Goal: Check status: Check status

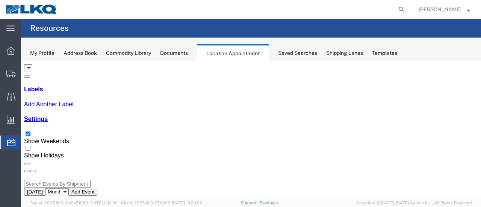
click at [0, 0] on span "Location Appointment" at bounding box center [0, 0] width 0 height 0
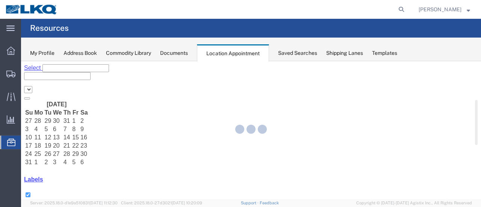
select select "28712"
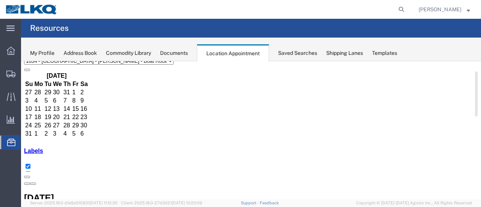
scroll to position [38, 0]
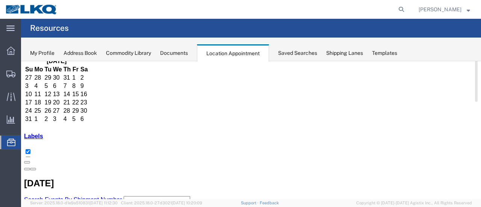
scroll to position [75, 0]
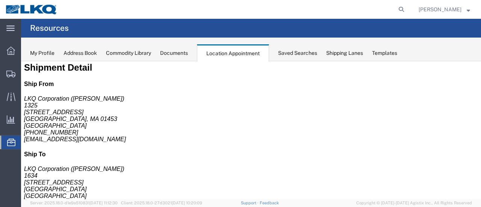
scroll to position [0, 0]
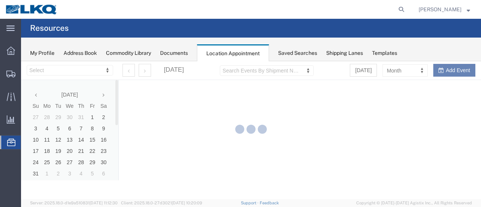
select select "28712"
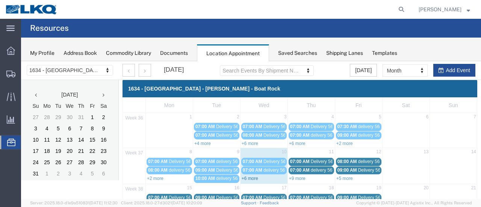
click at [247, 176] on link "+6 more" at bounding box center [250, 178] width 17 height 5
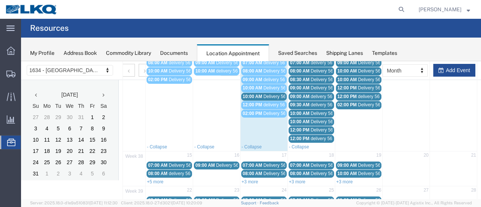
scroll to position [150, 0]
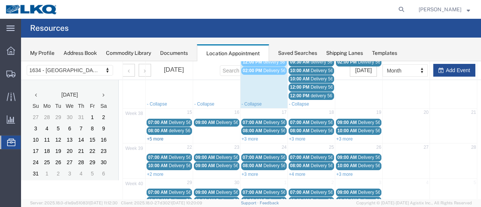
click at [159, 136] on link "+5 more" at bounding box center [155, 138] width 17 height 5
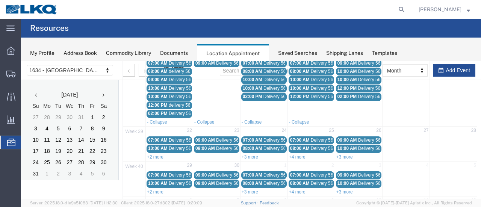
scroll to position [225, 0]
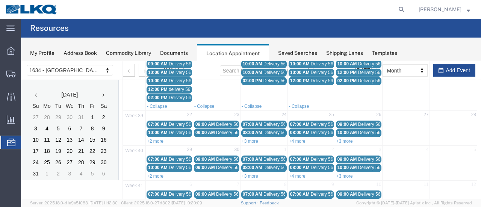
click at [152, 139] on link "+2 more" at bounding box center [155, 141] width 17 height 5
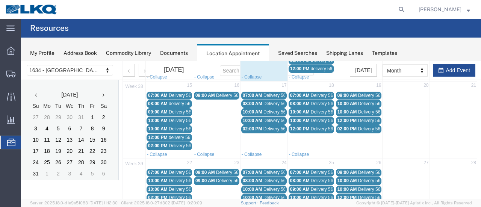
scroll to position [113, 0]
